Goal: Information Seeking & Learning: Stay updated

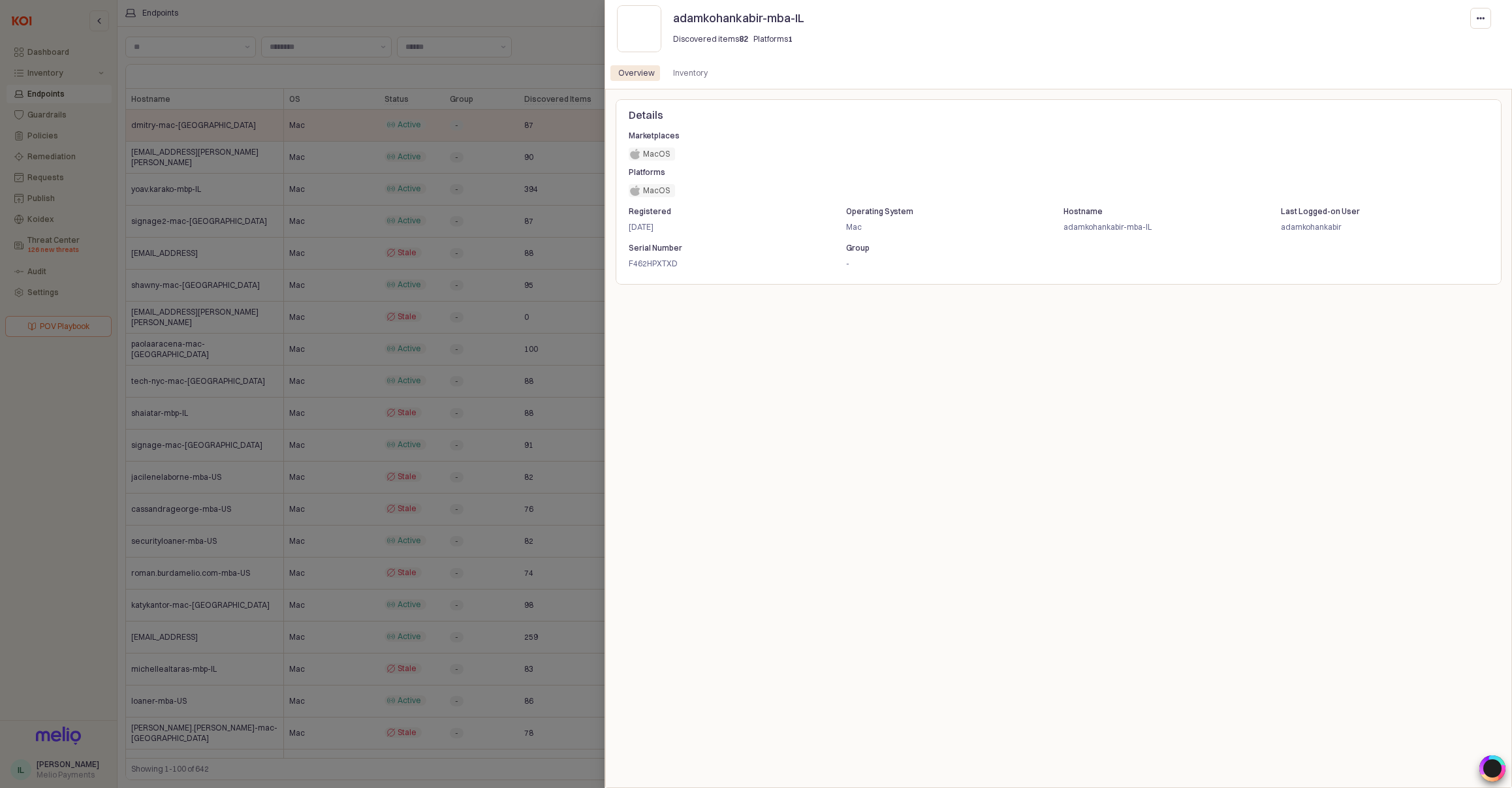
click at [43, 236] on div at bounding box center [756, 394] width 1512 height 788
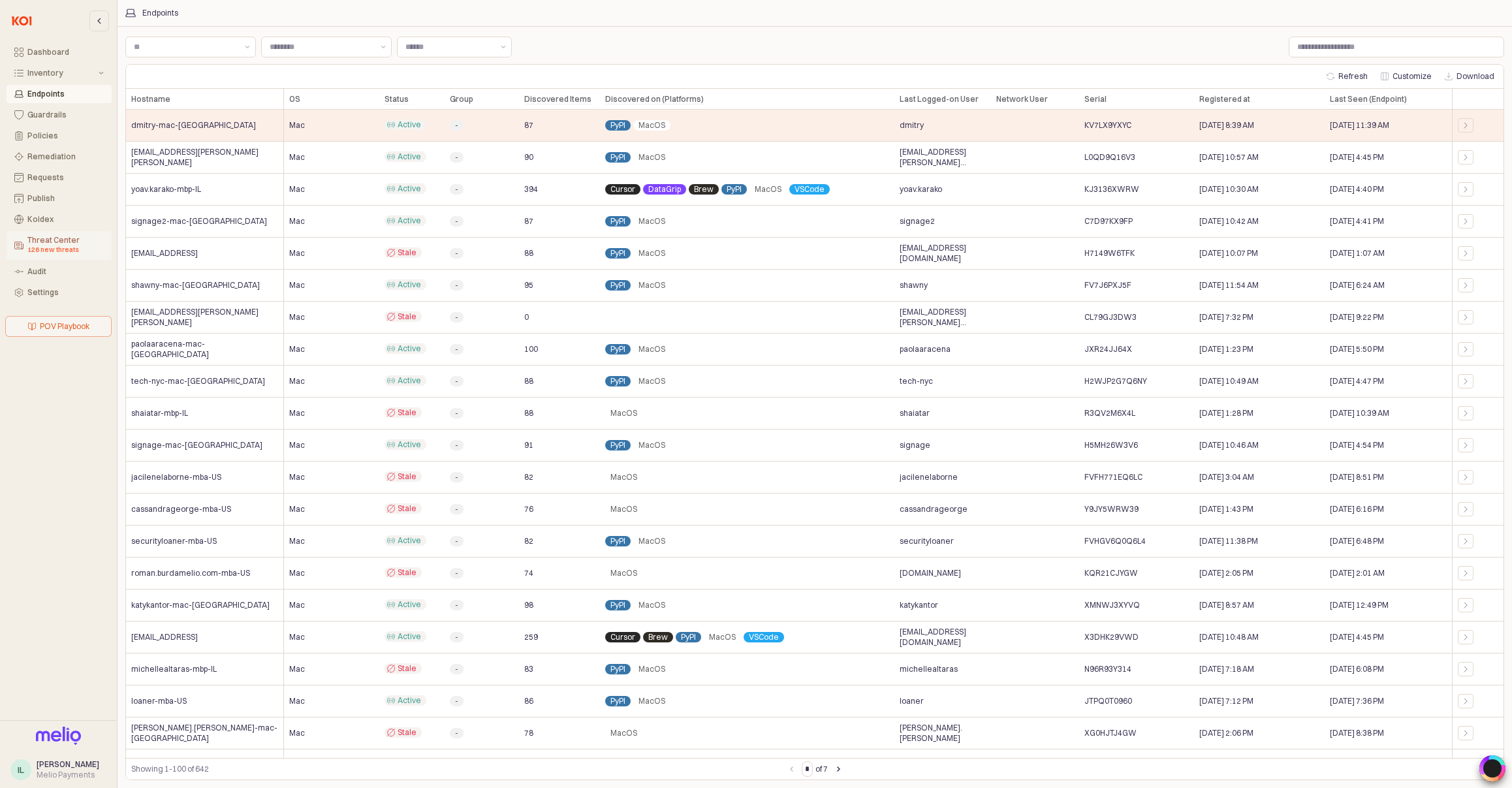
click at [70, 242] on div "Threat Center 126 new threats" at bounding box center [65, 246] width 76 height 20
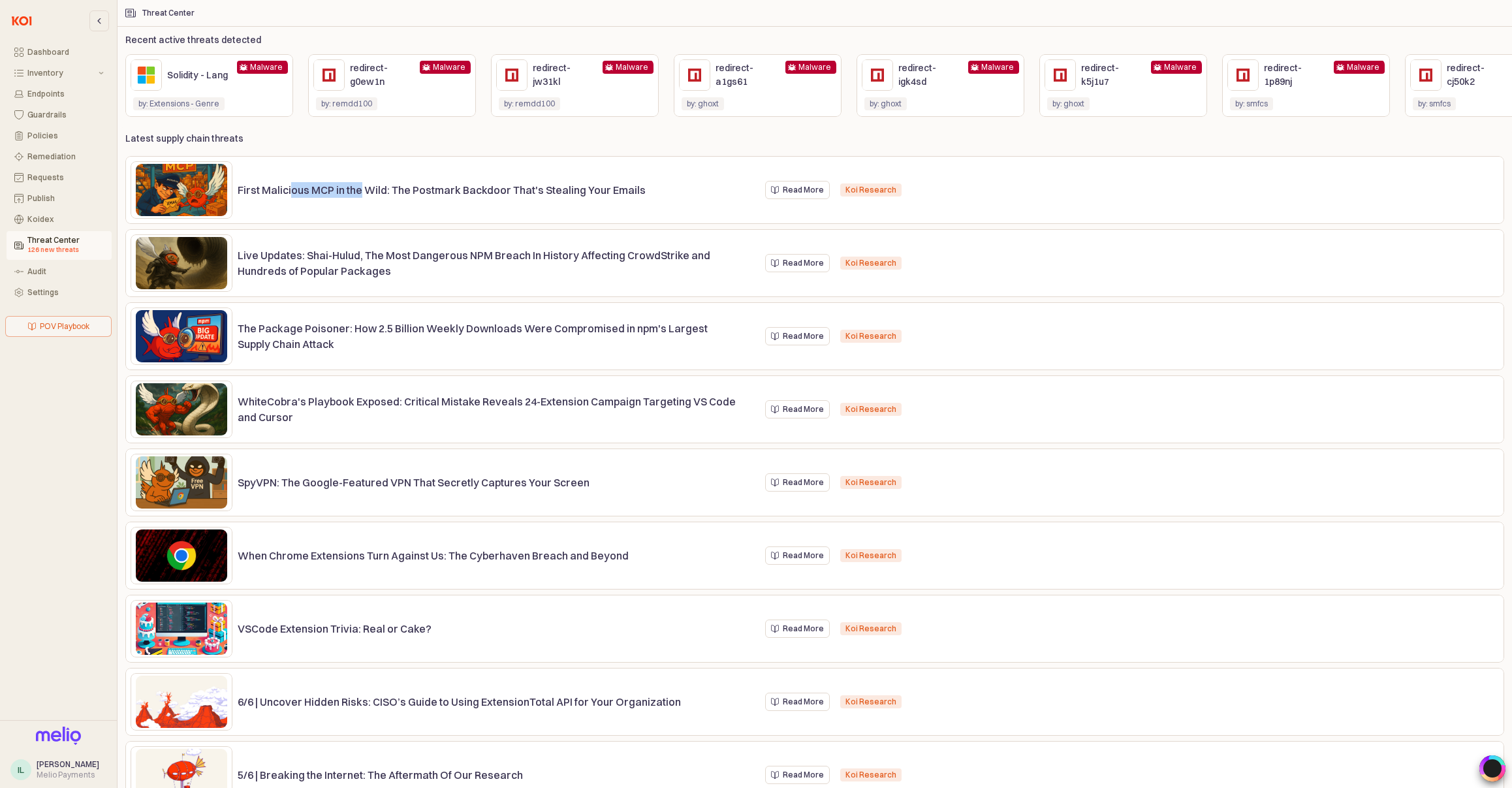
drag, startPoint x: 289, startPoint y: 192, endPoint x: 360, endPoint y: 196, distance: 71.1
click at [360, 196] on p "First Malicious MCP in the Wild: The Postmark Backdoor That's Stealing Your Ema…" at bounding box center [487, 190] width 499 height 15
click at [63, 94] on div "Endpoints" at bounding box center [65, 94] width 76 height 9
